Goal: Navigation & Orientation: Find specific page/section

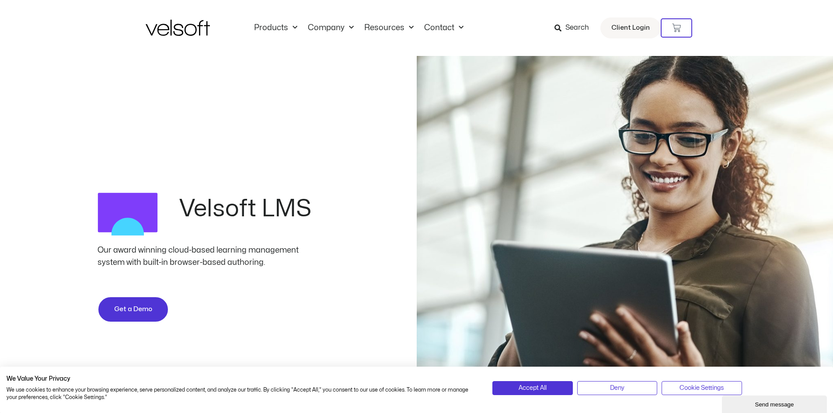
click at [314, 98] on div "Velsoft LMS Our award winning cloud-based learning management system with built…" at bounding box center [416, 264] width 833 height 417
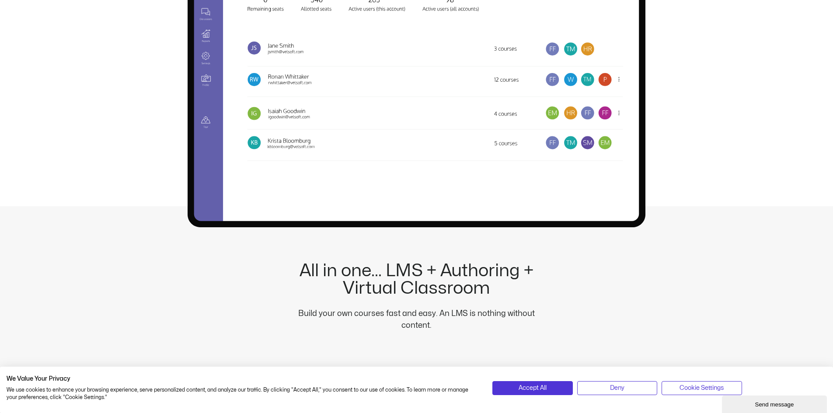
scroll to position [1049, 0]
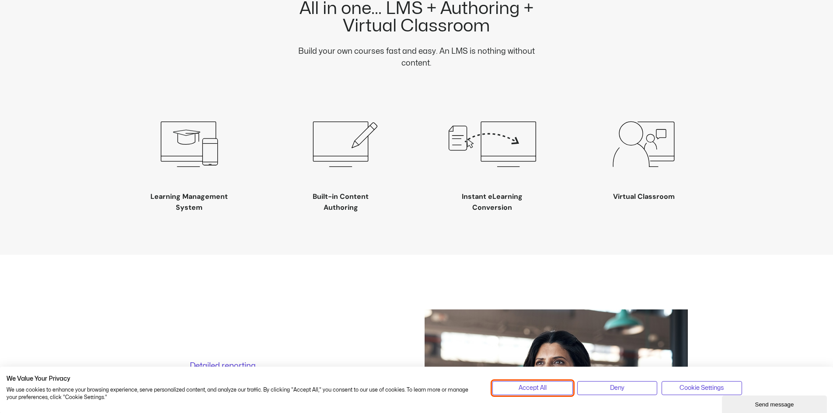
click at [516, 387] on button "Accept All" at bounding box center [532, 388] width 80 height 14
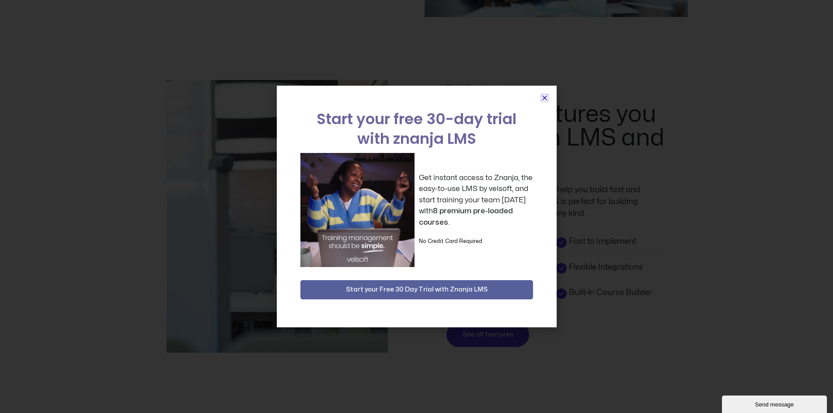
scroll to position [1574, 0]
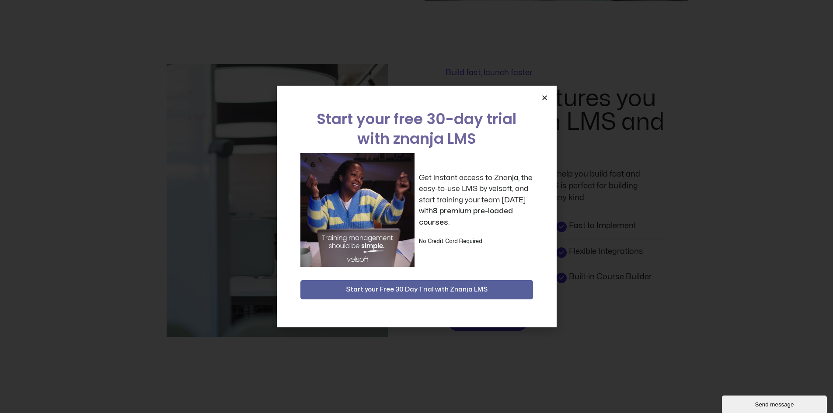
click at [544, 99] on icon "Close" at bounding box center [544, 97] width 7 height 7
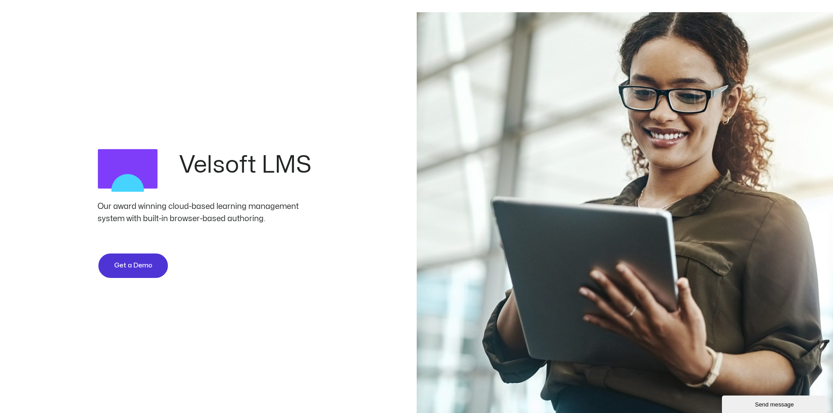
scroll to position [0, 0]
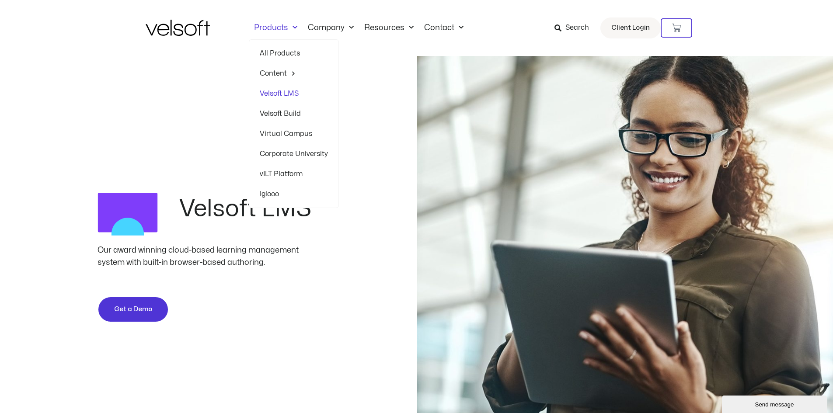
click at [292, 28] on span "Menu" at bounding box center [292, 28] width 9 height 14
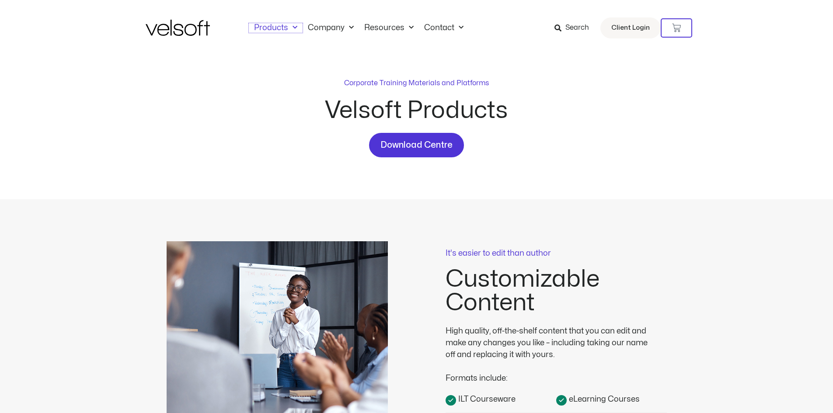
click at [296, 31] on span "Menu" at bounding box center [292, 28] width 9 height 14
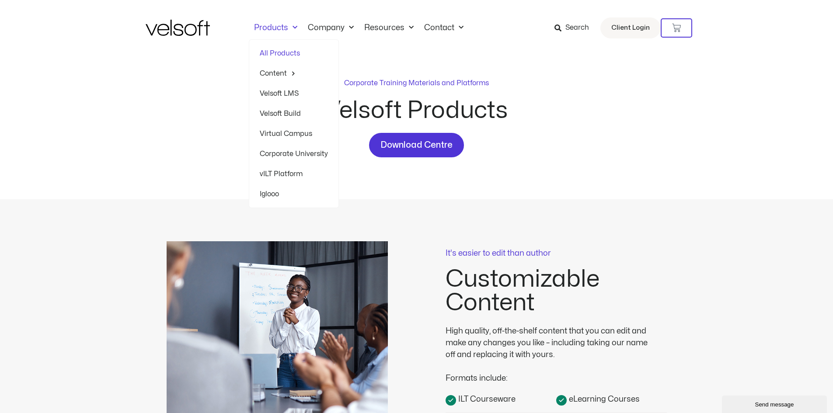
click at [286, 97] on link "Velsoft LMS" at bounding box center [294, 94] width 68 height 20
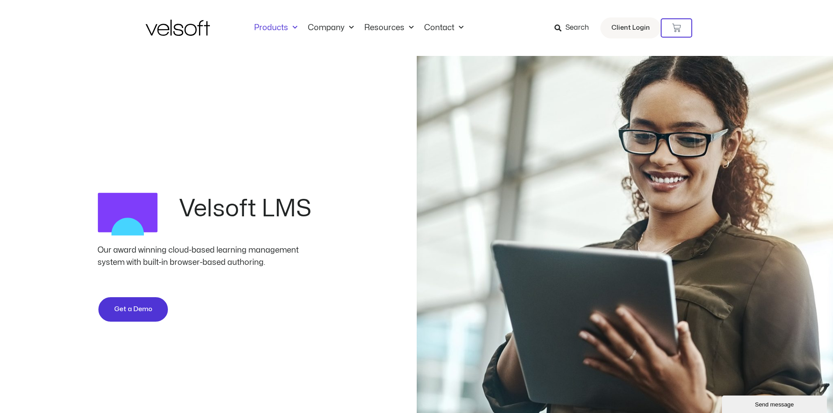
click at [275, 28] on link "Products" at bounding box center [276, 28] width 54 height 10
